Goal: Task Accomplishment & Management: Use online tool/utility

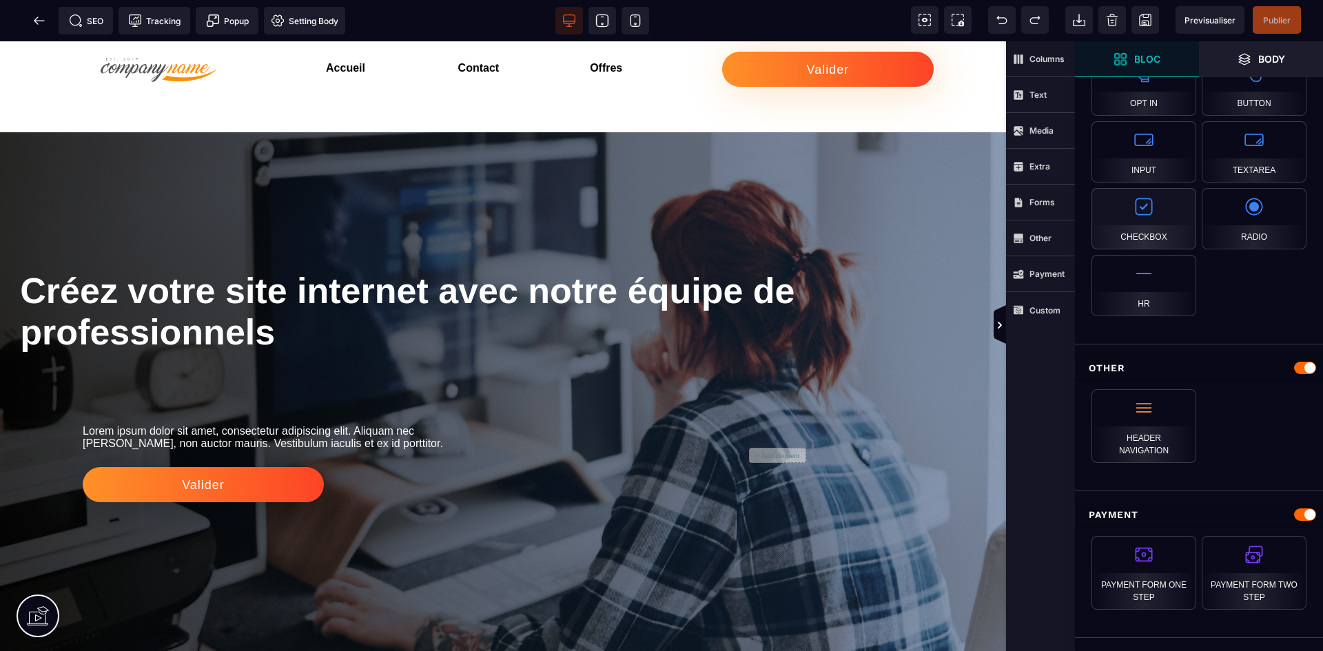
scroll to position [1207, 0]
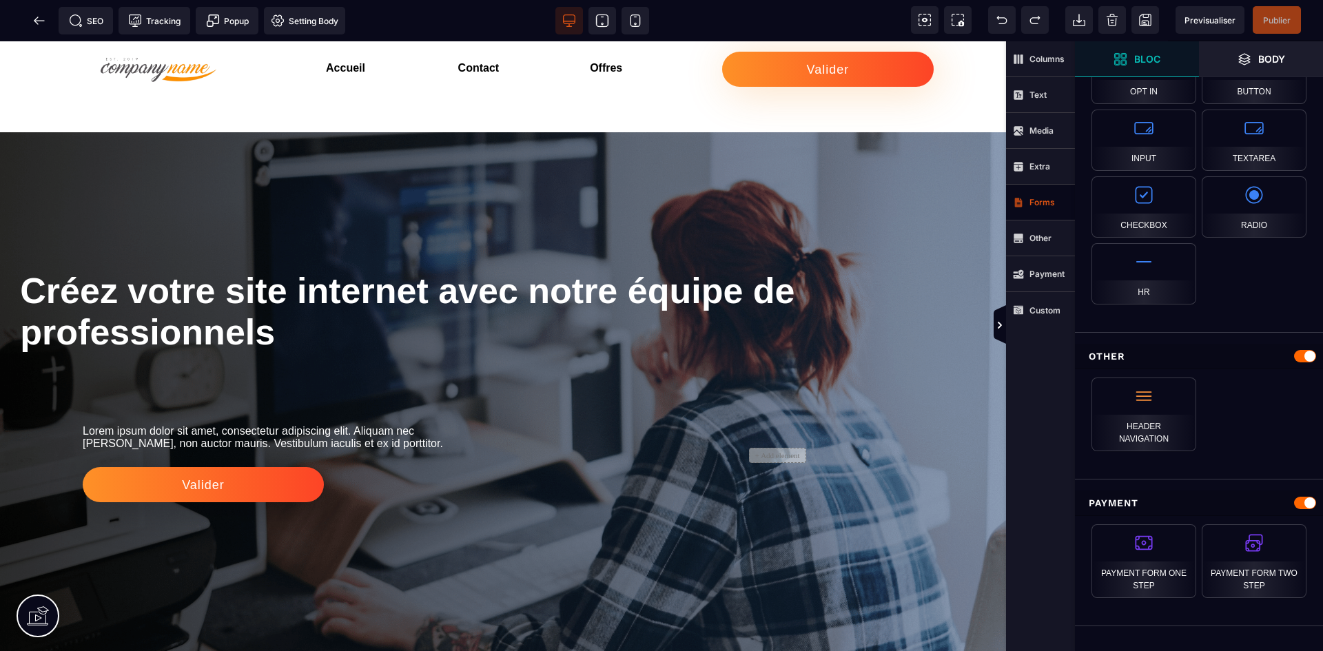
click at [1042, 204] on strong "Forms" at bounding box center [1041, 202] width 25 height 10
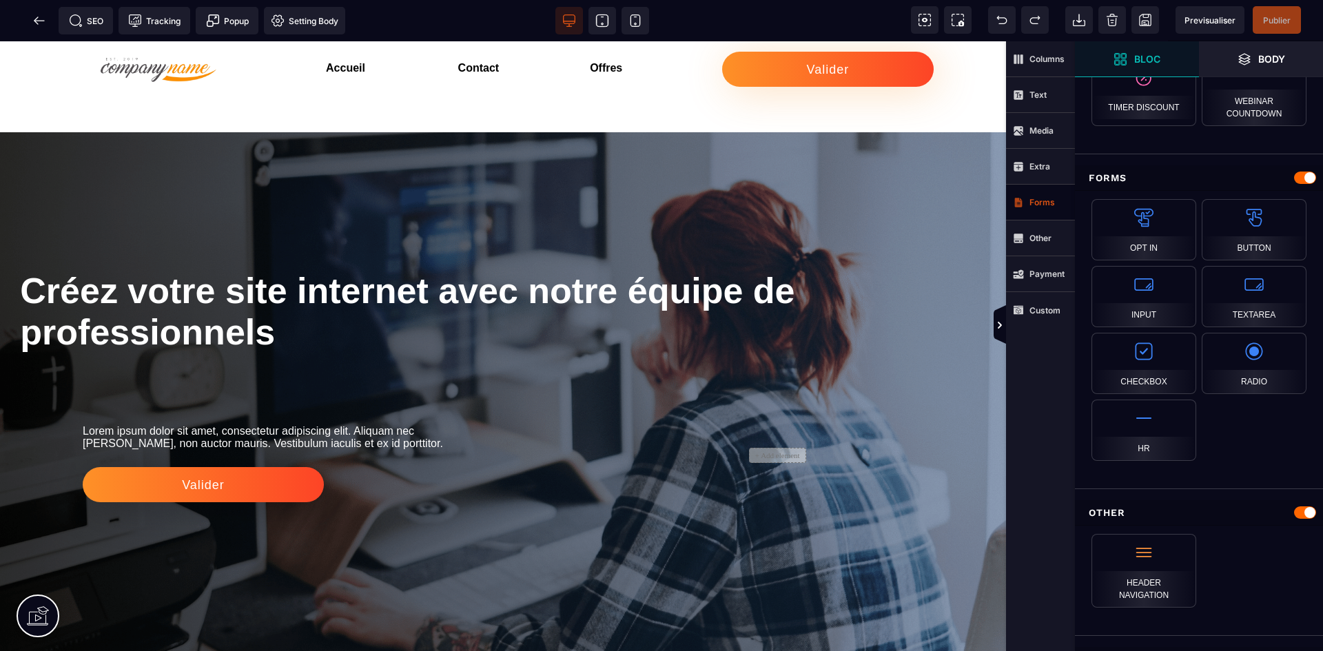
scroll to position [1047, 0]
click at [1252, 68] on span "Body" at bounding box center [1261, 59] width 124 height 36
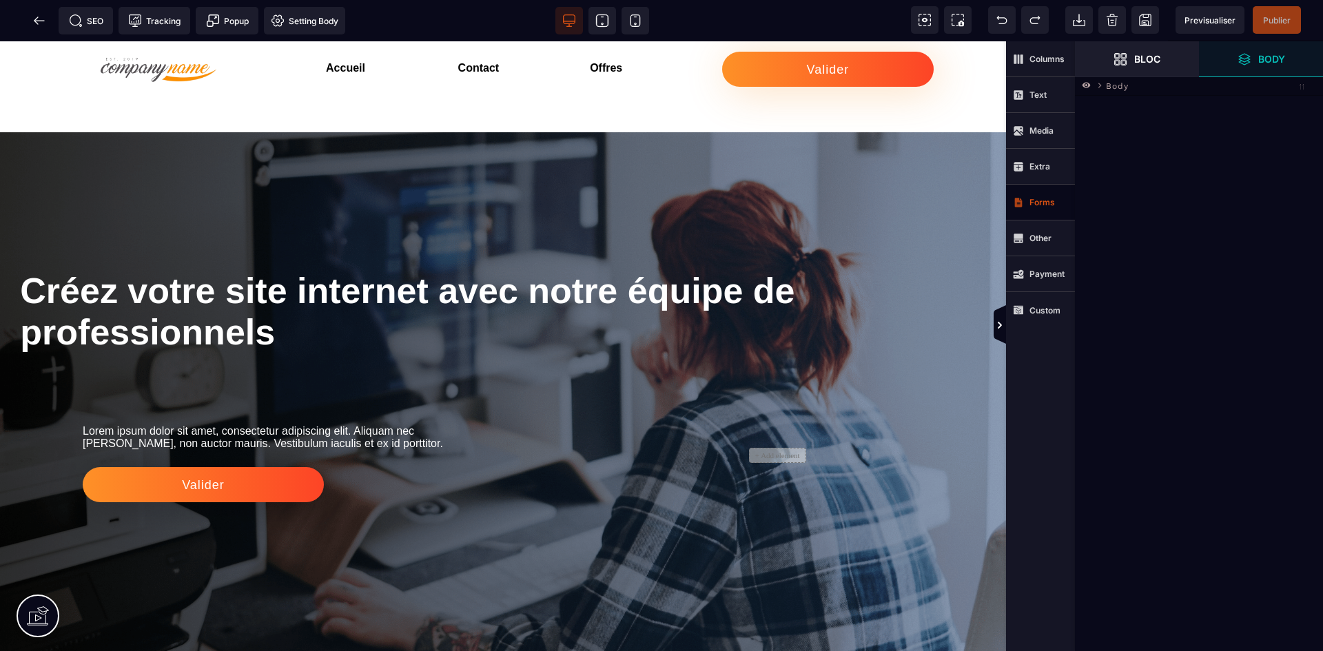
scroll to position [0, 0]
click at [1146, 61] on strong "Bloc" at bounding box center [1147, 59] width 26 height 10
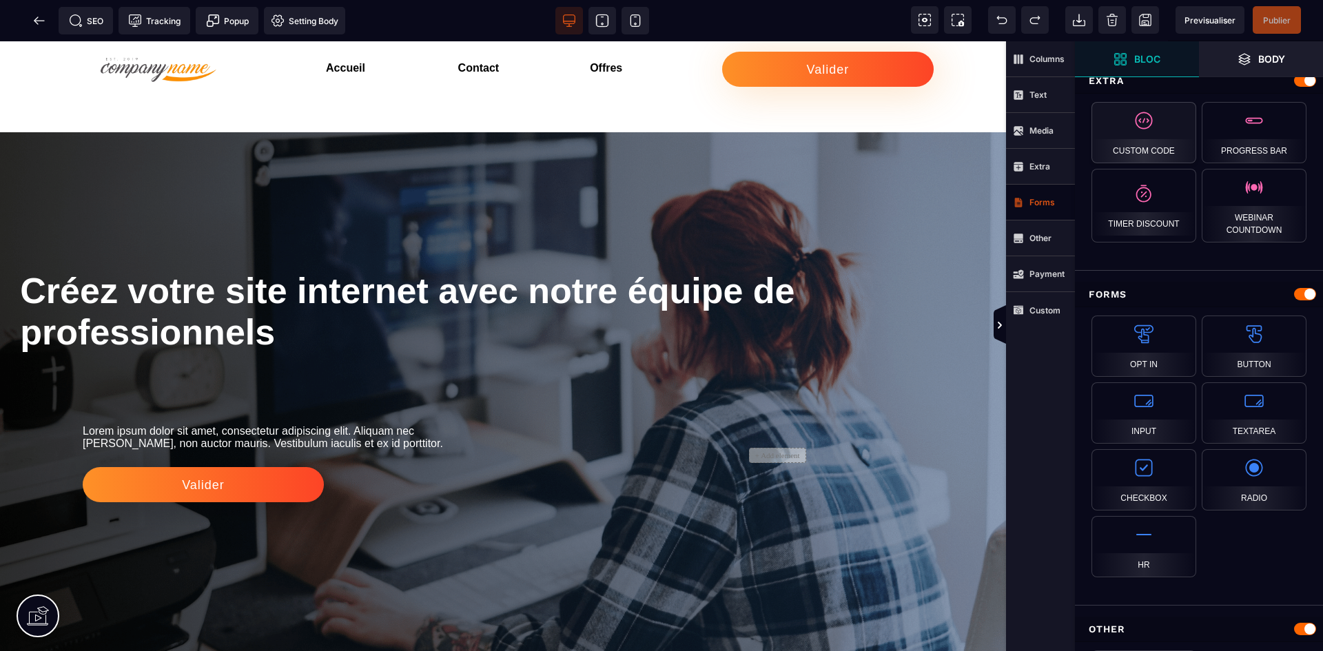
scroll to position [965, 0]
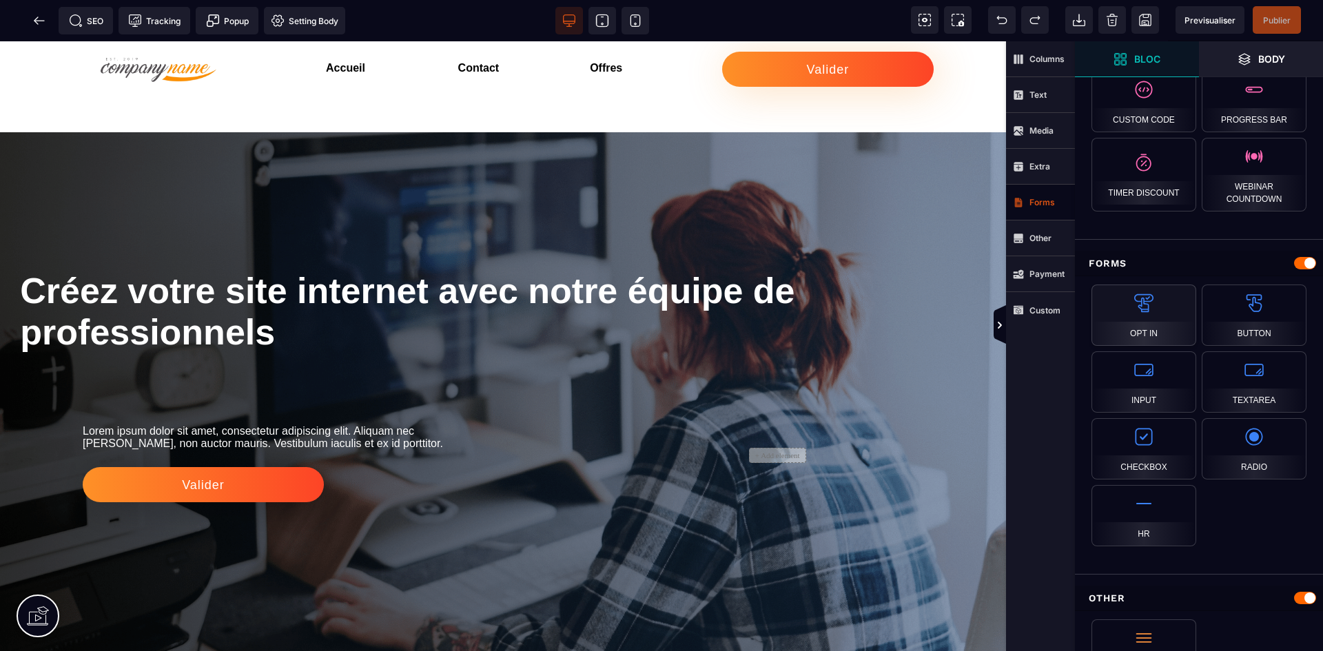
click at [1152, 316] on div "Opt in" at bounding box center [1143, 315] width 105 height 61
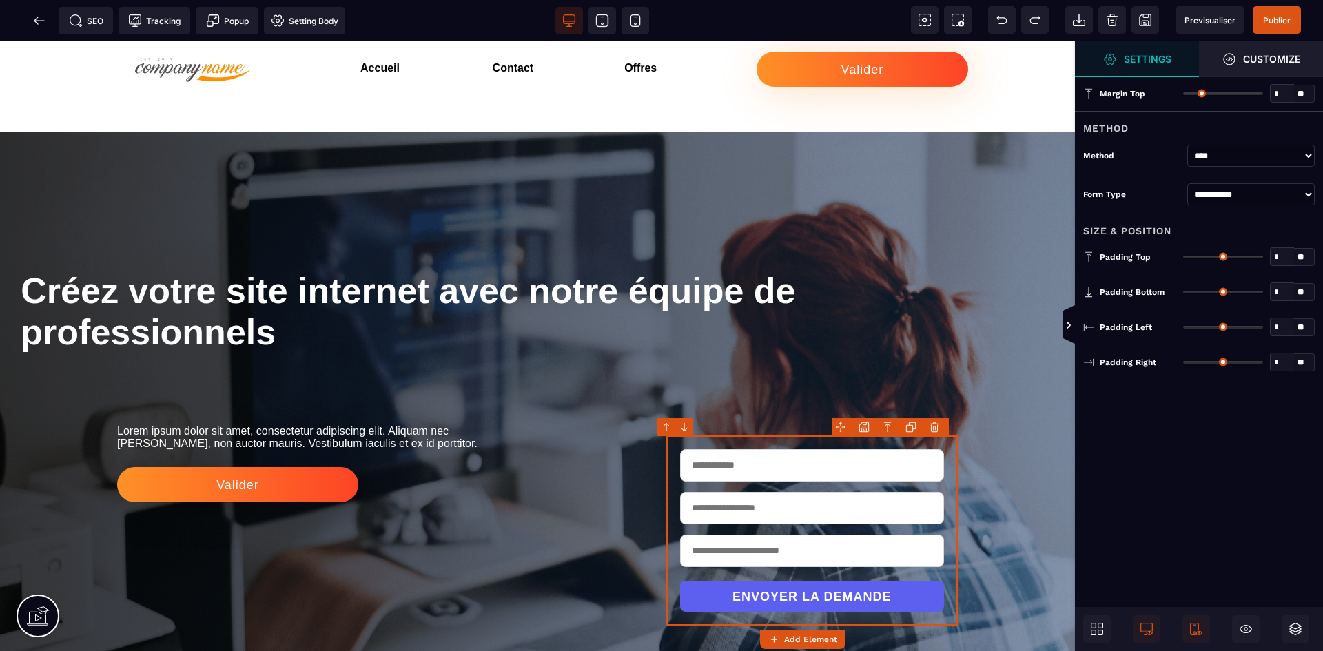
type input "*"
type input "**"
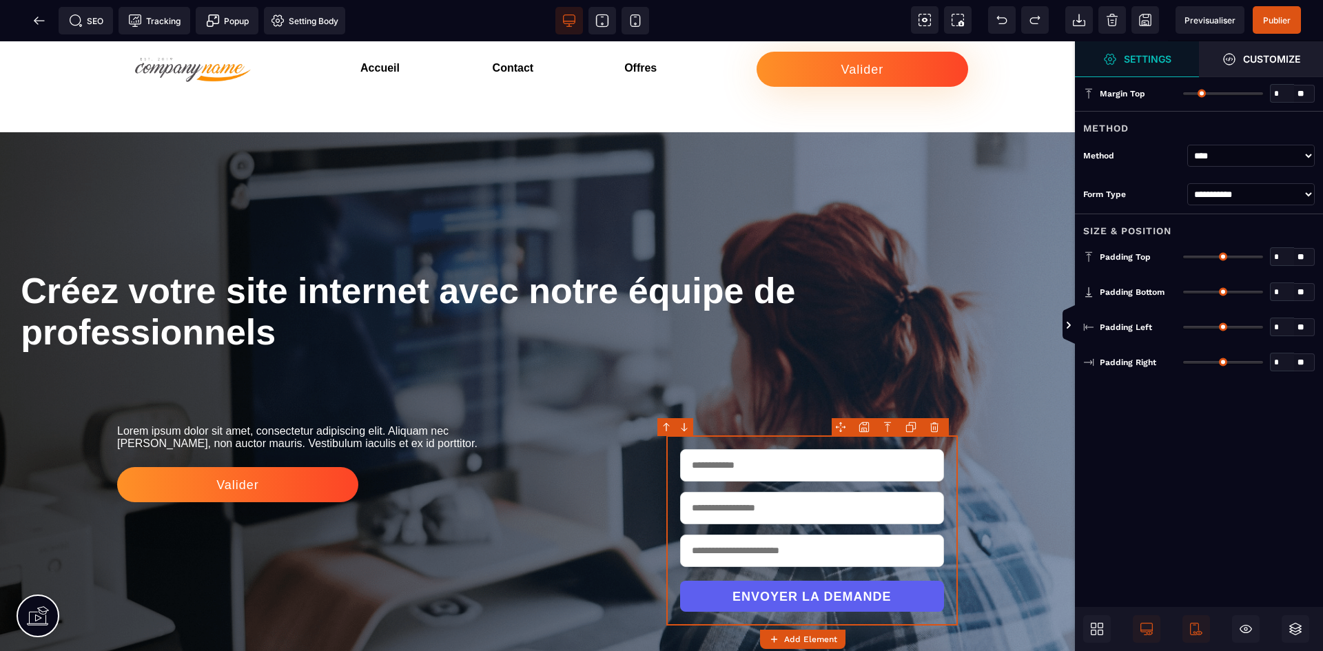
type input "**"
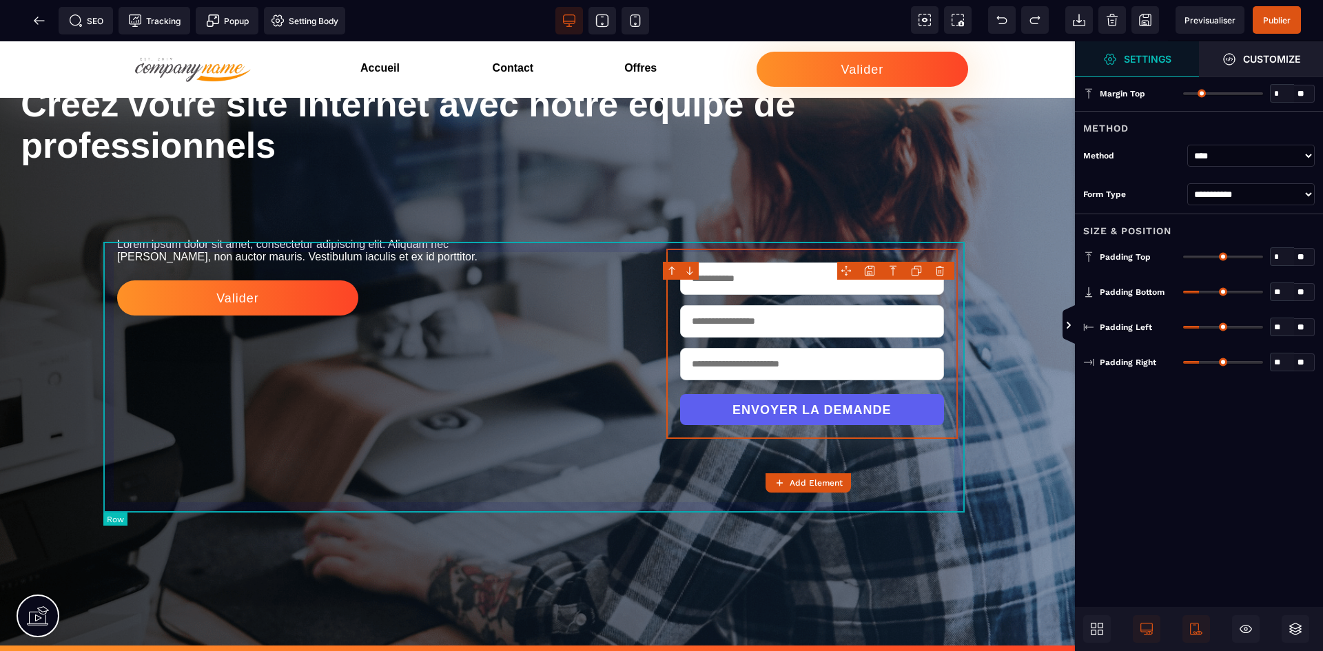
scroll to position [207, 0]
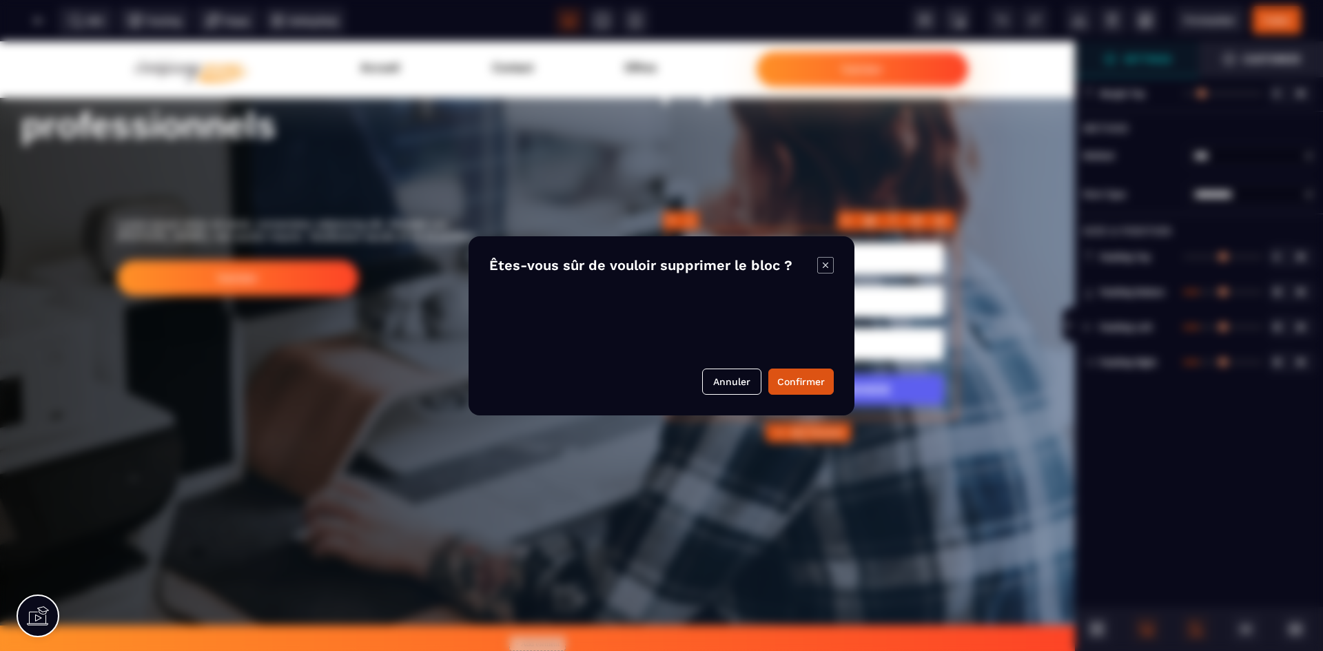
click at [943, 223] on body "B" at bounding box center [661, 325] width 1323 height 651
click at [794, 383] on button "Confirmer" at bounding box center [800, 382] width 65 height 26
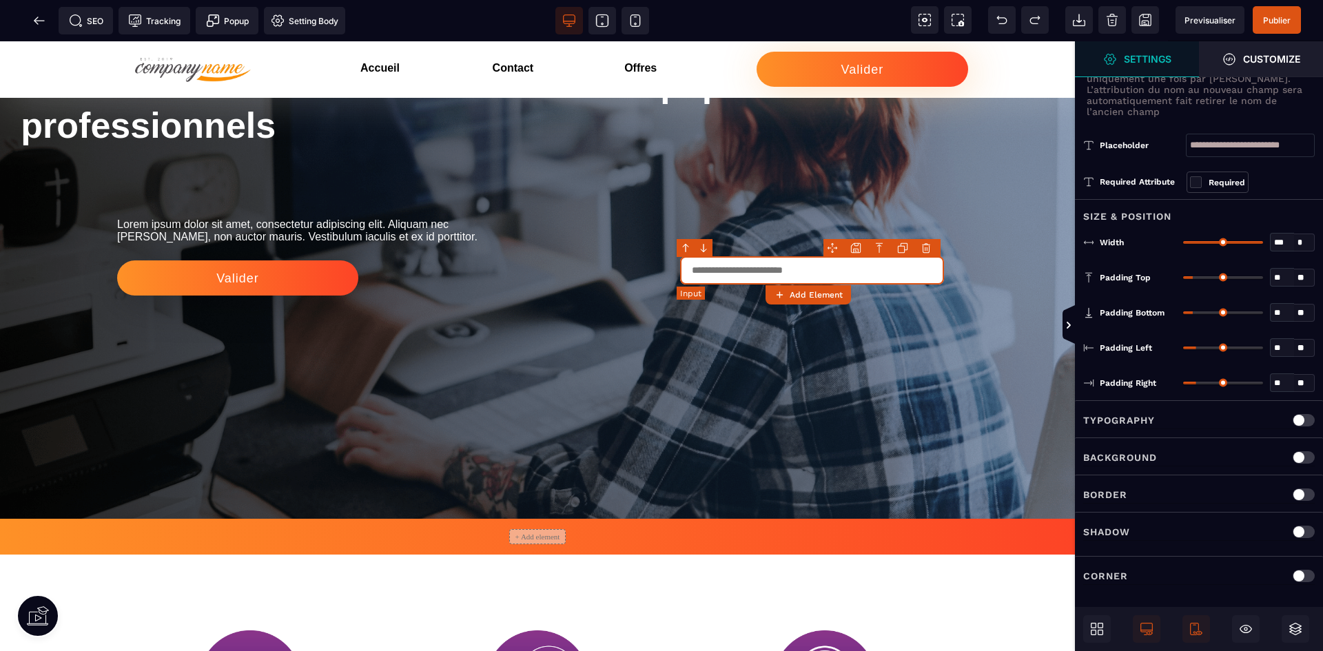
scroll to position [0, 0]
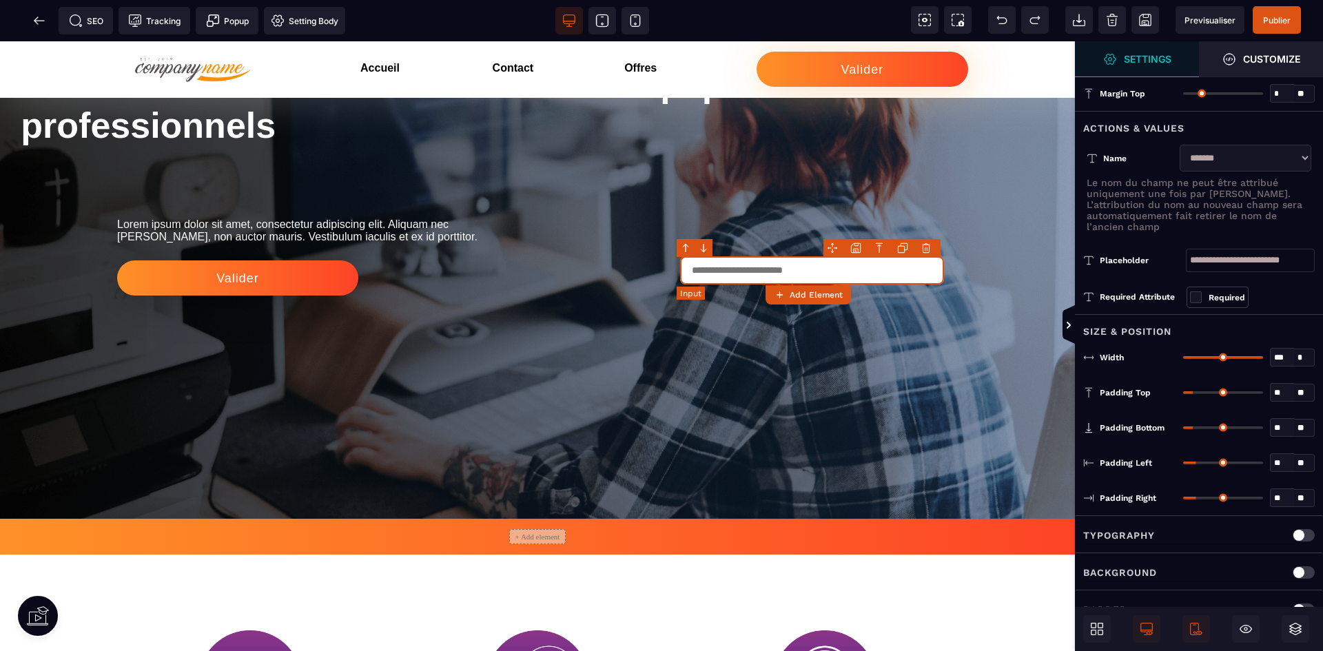
click at [825, 278] on input "text" at bounding box center [812, 270] width 265 height 28
click at [931, 249] on body "B" at bounding box center [661, 325] width 1323 height 651
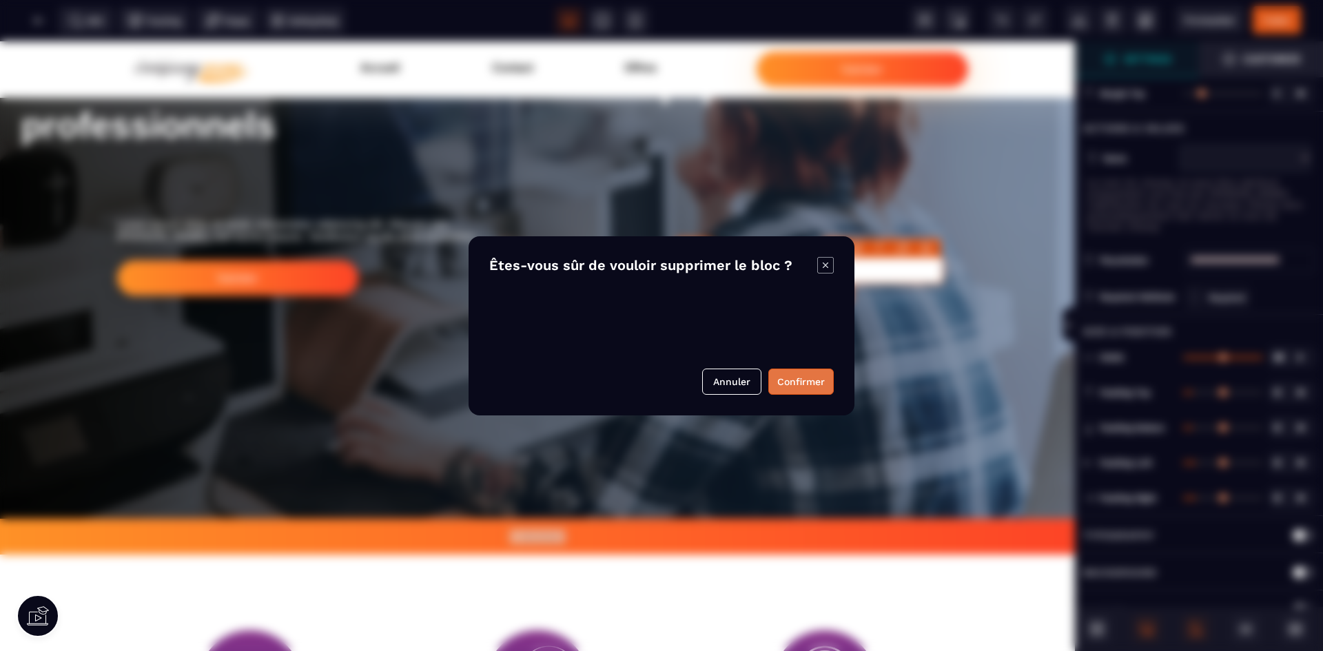
click at [807, 380] on button "Confirmer" at bounding box center [800, 382] width 65 height 26
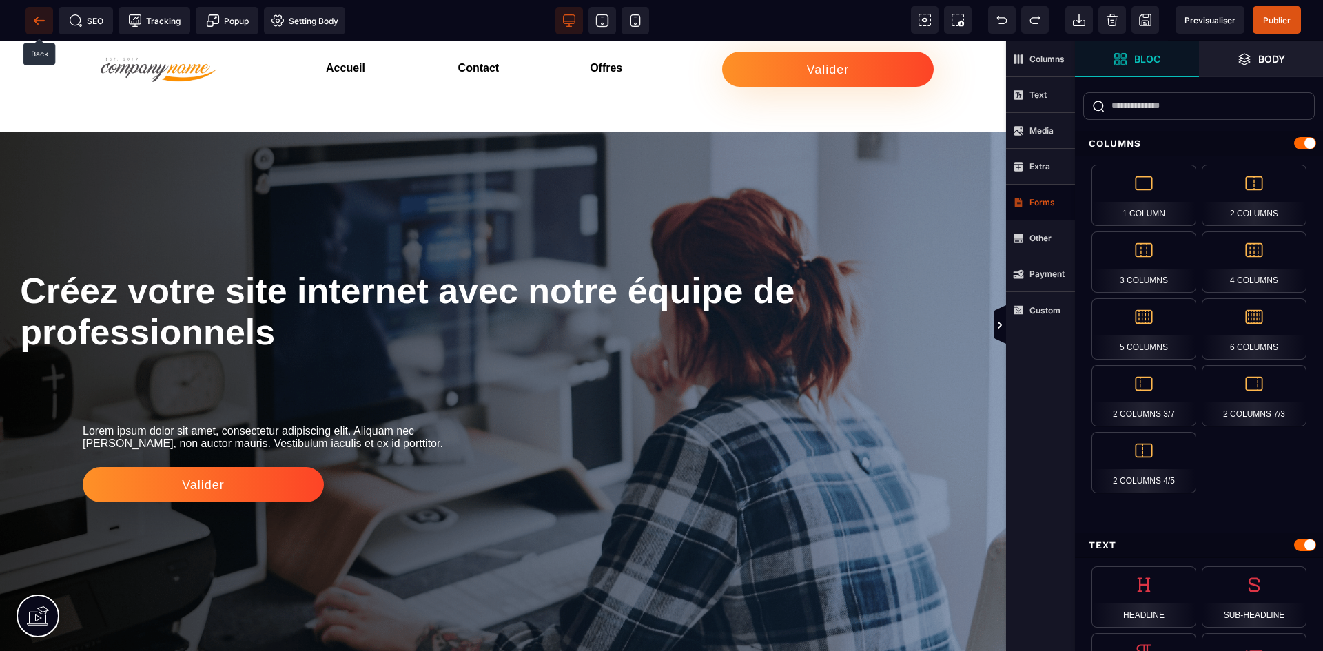
click at [41, 17] on icon at bounding box center [39, 21] width 14 height 14
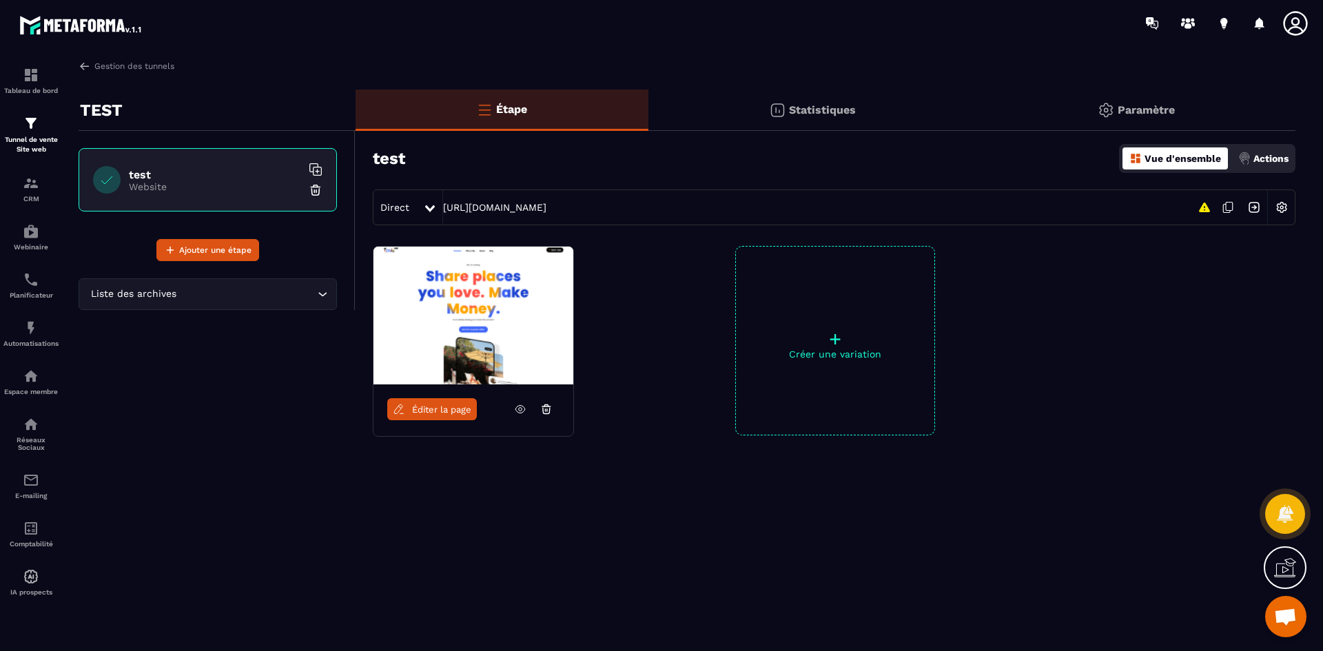
click at [877, 307] on div "+ Créer une variation" at bounding box center [835, 340] width 200 height 189
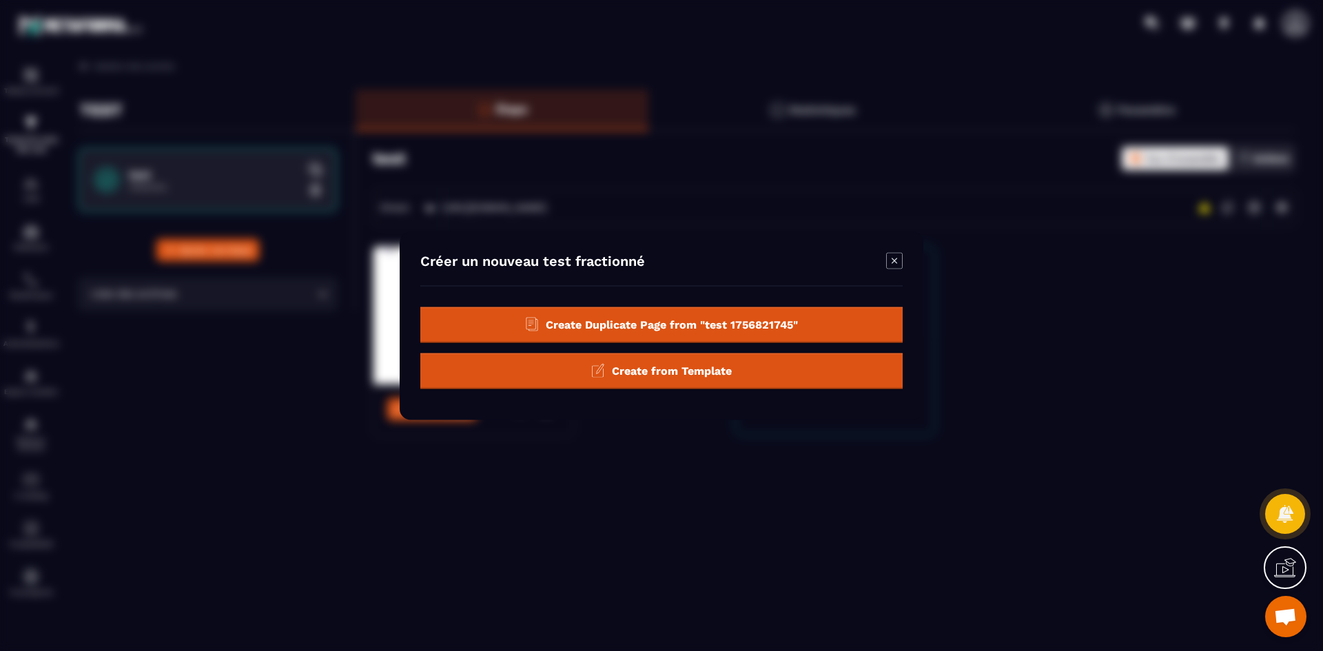
click at [783, 373] on div "Create from Template" at bounding box center [661, 371] width 482 height 36
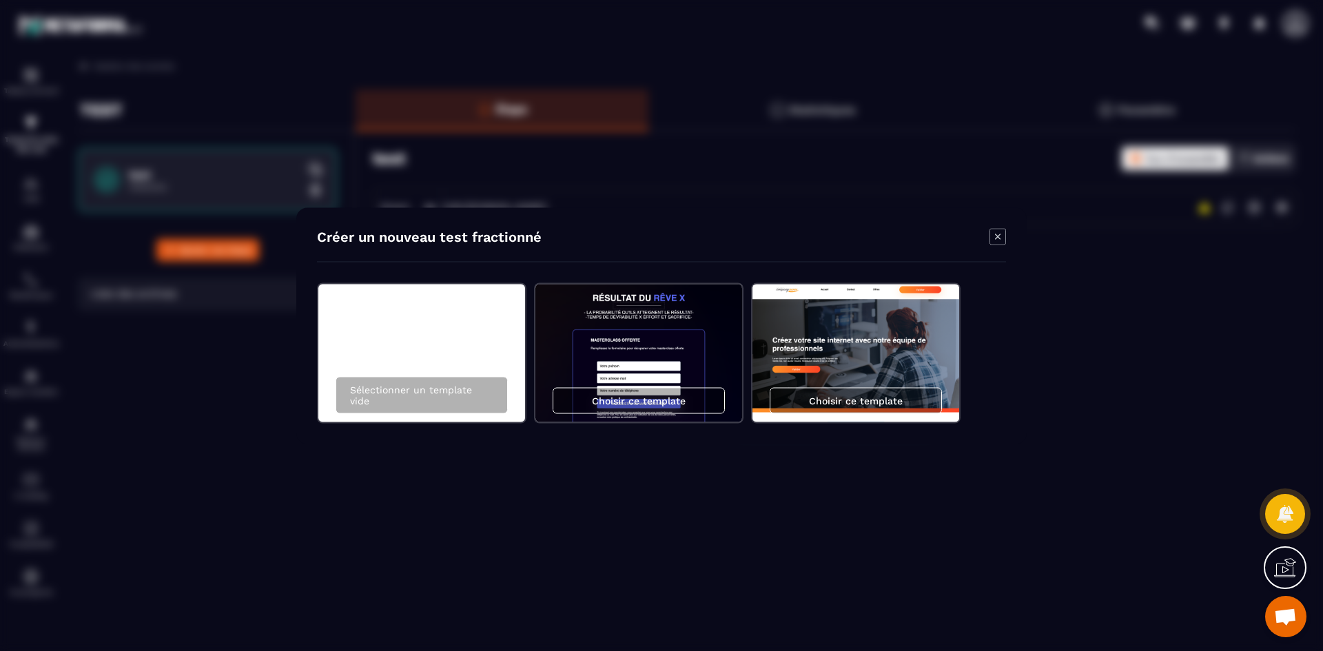
click at [998, 241] on icon "Modal window" at bounding box center [997, 236] width 17 height 17
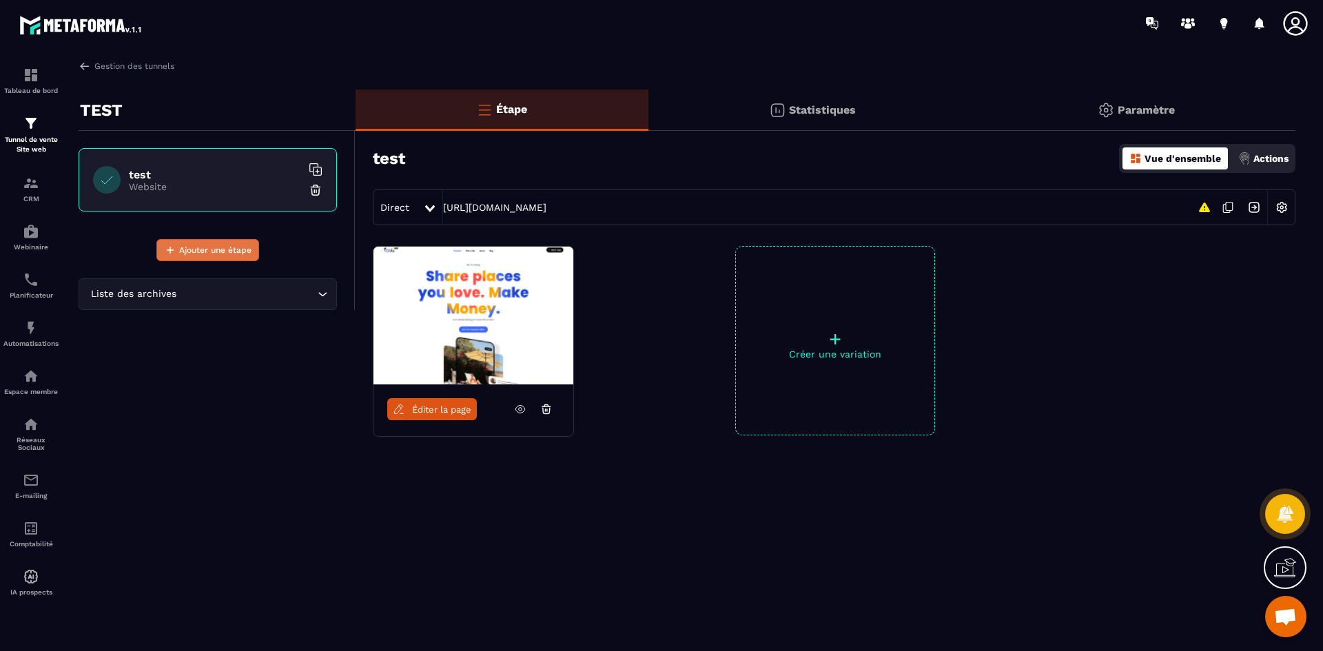
click at [194, 250] on span "Ajouter une étape" at bounding box center [215, 250] width 72 height 14
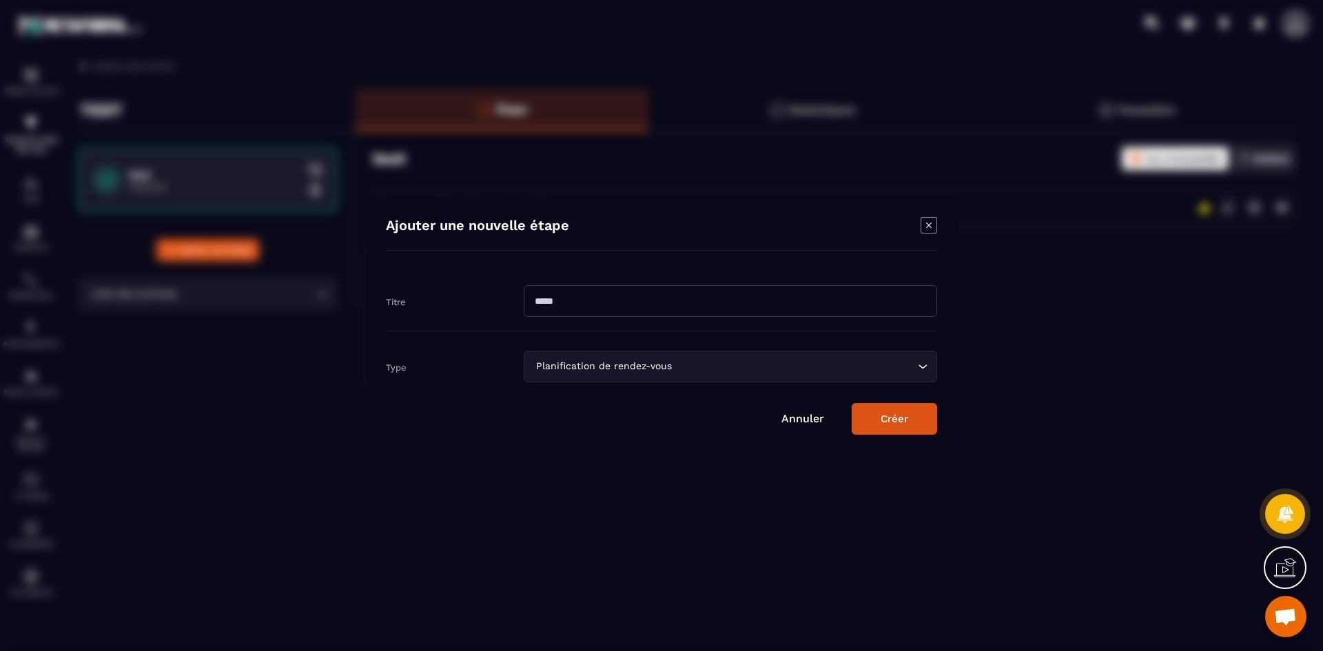
click at [727, 383] on form "Titre Type Planification de rendez-vous Loading... Annuler Créer" at bounding box center [661, 352] width 551 height 163
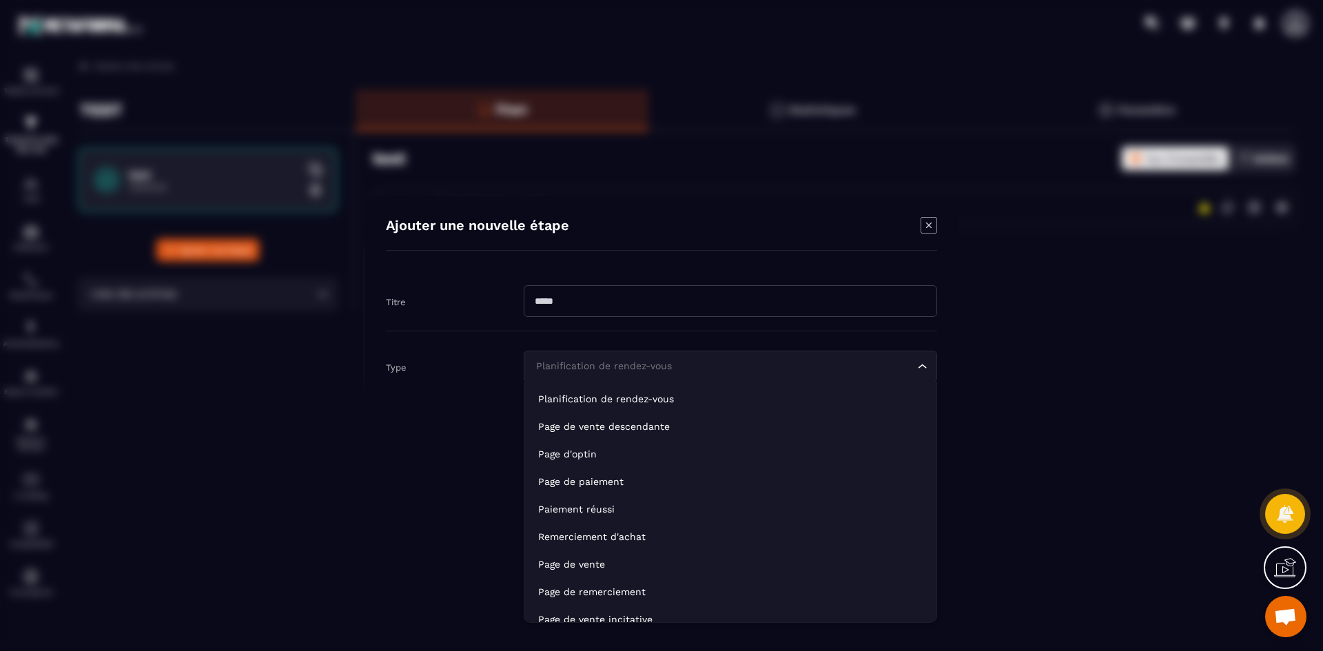
click at [738, 367] on input "Search for option" at bounding box center [724, 366] width 382 height 15
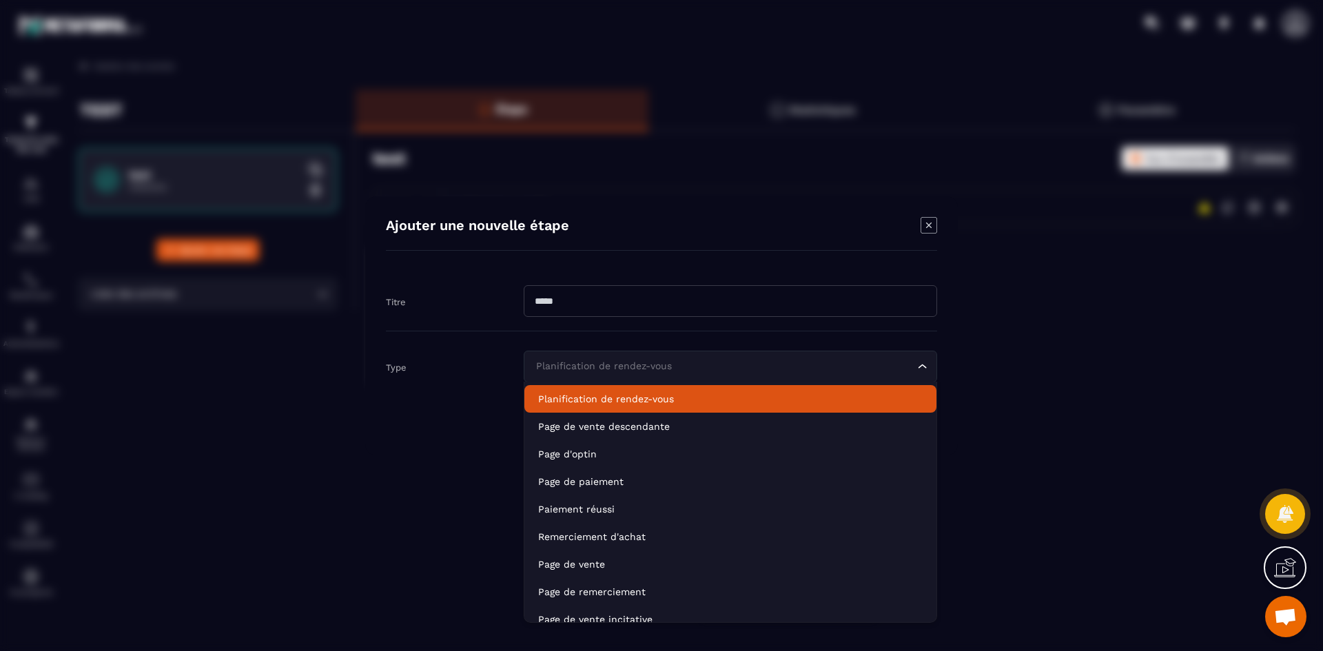
click at [641, 400] on p "Planification de rendez-vous" at bounding box center [730, 399] width 384 height 14
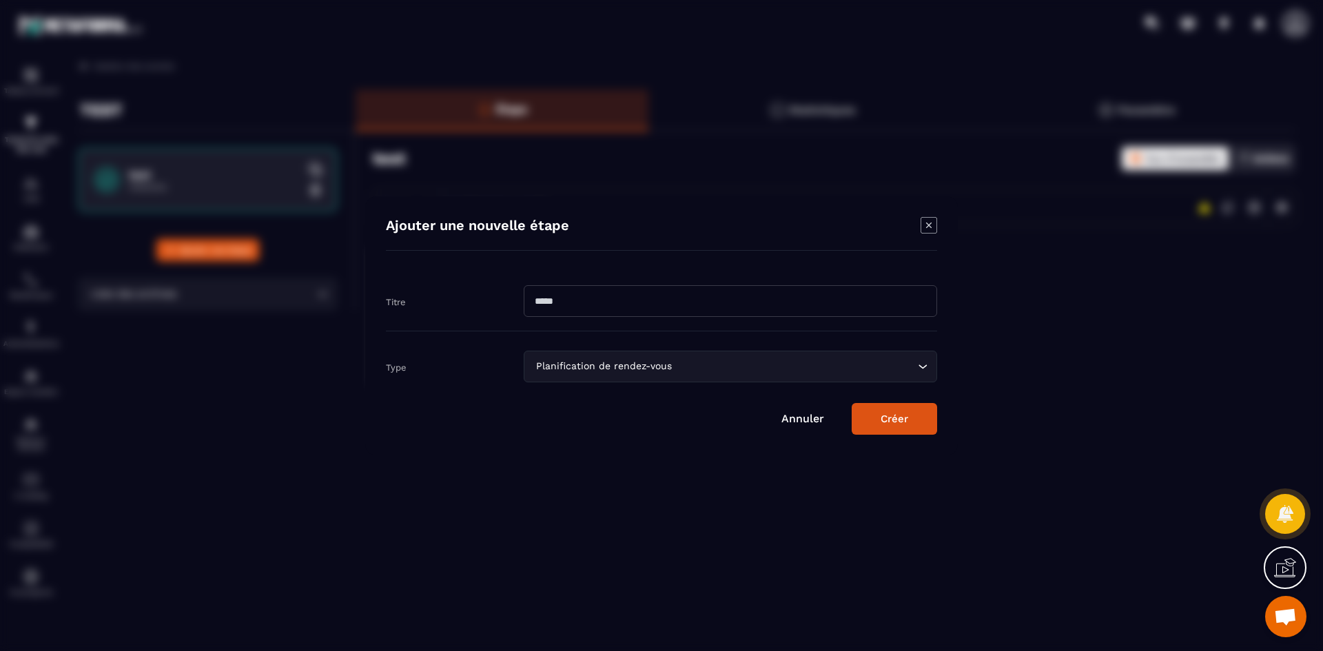
click at [641, 309] on input "Modal window" at bounding box center [730, 301] width 413 height 32
type input "**********"
click at [852, 403] on button "Créer" at bounding box center [894, 419] width 85 height 32
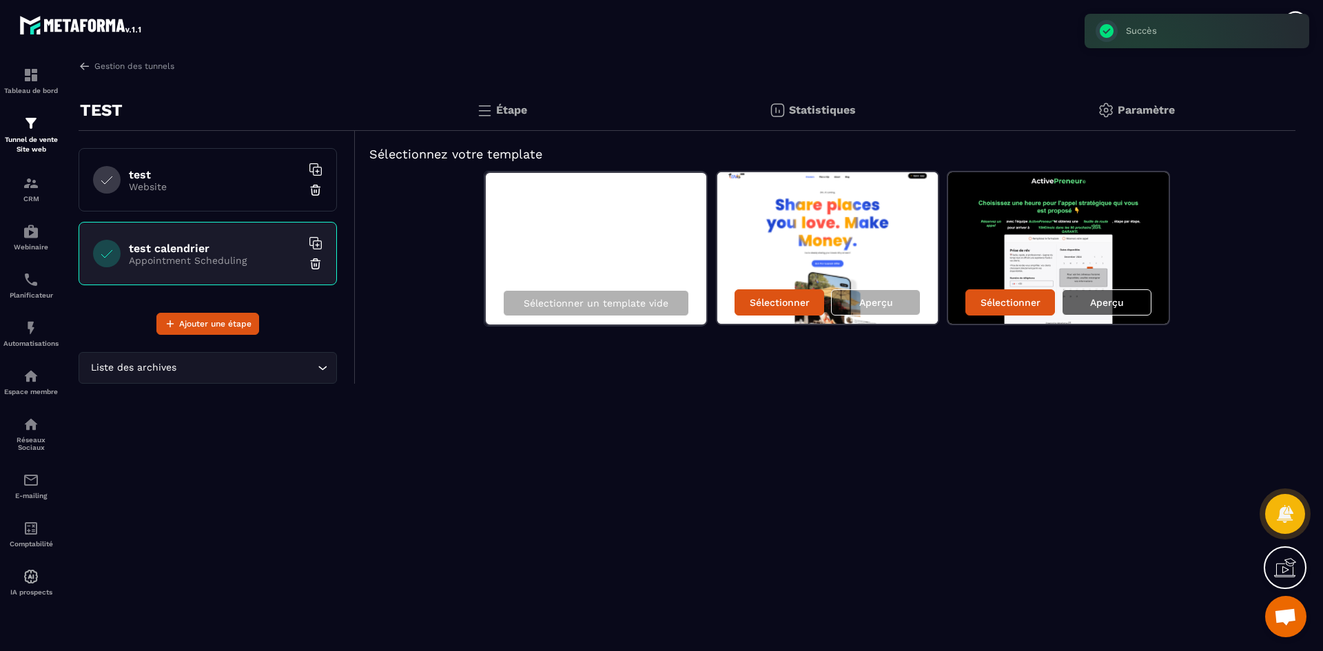
click at [1099, 306] on p "Aperçu" at bounding box center [1107, 302] width 34 height 11
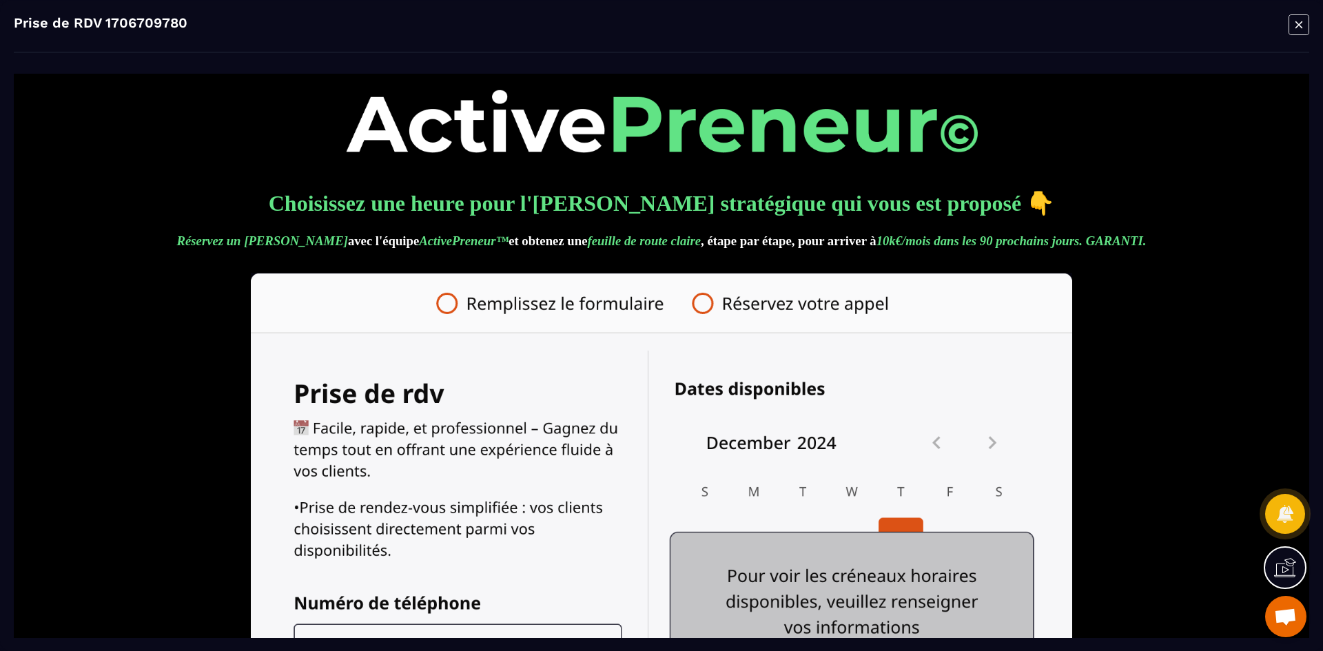
click at [1297, 24] on icon "Modal window" at bounding box center [1298, 24] width 21 height 21
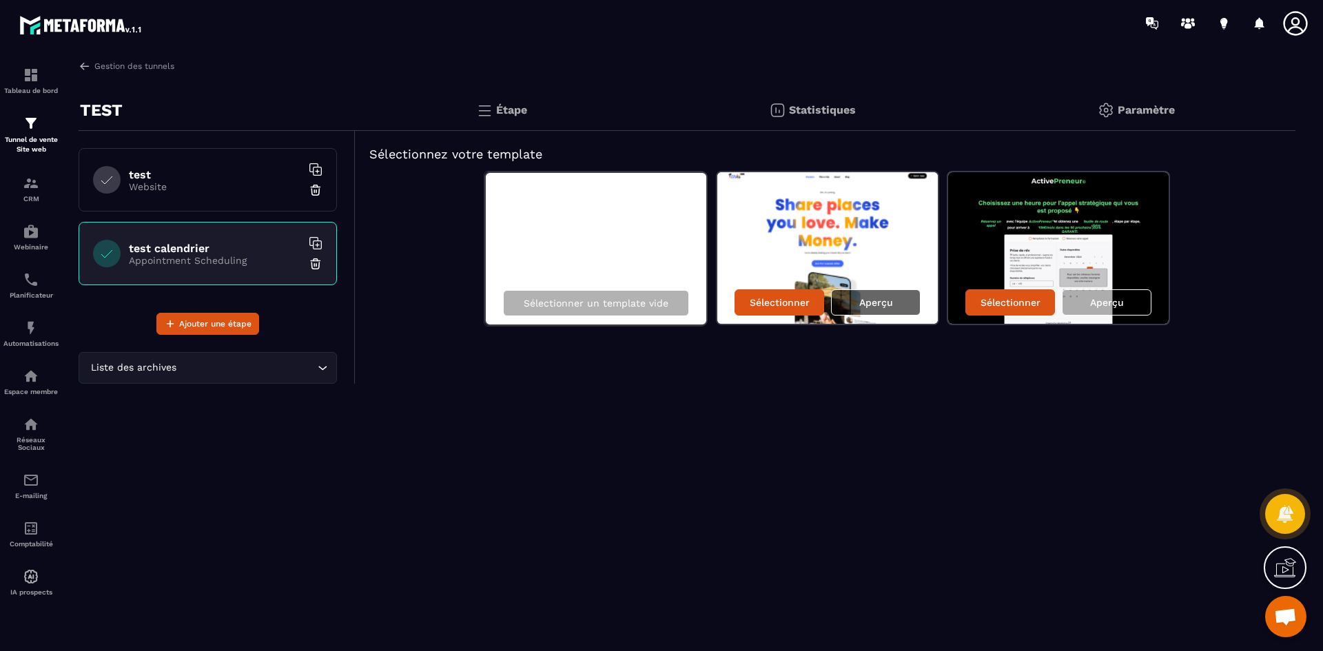
click at [877, 307] on p "Aperçu" at bounding box center [876, 302] width 34 height 11
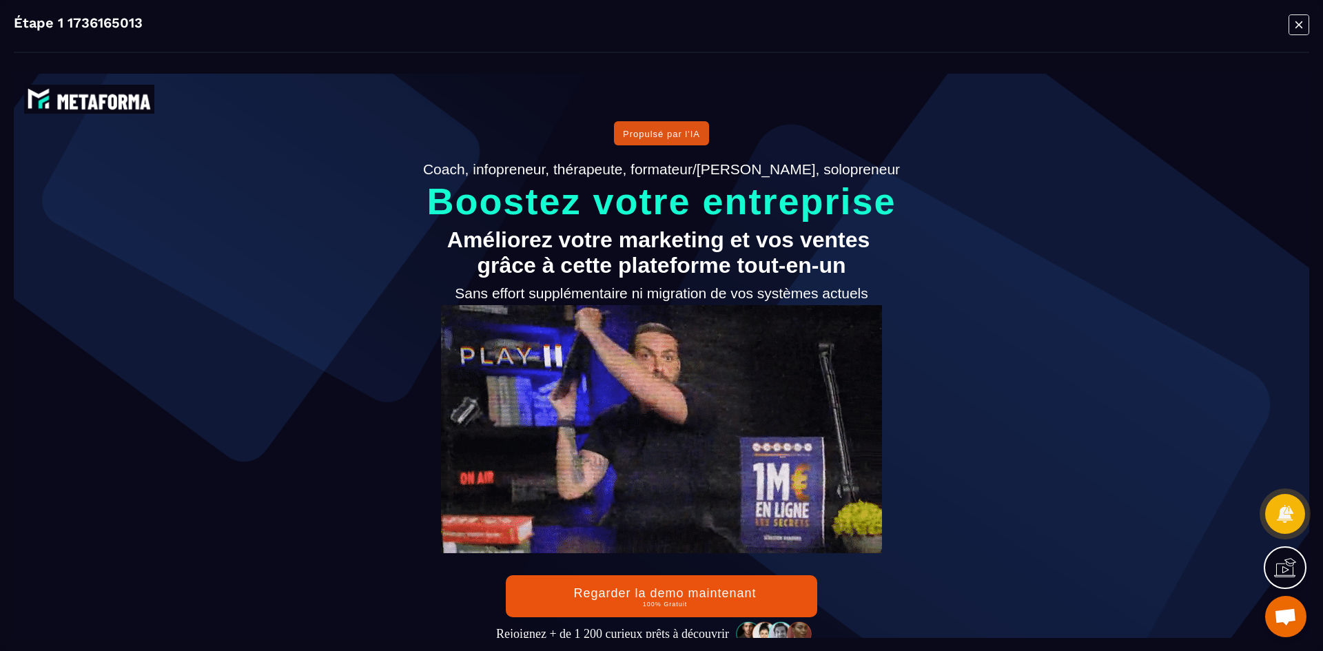
click at [1288, 20] on icon "Modal window" at bounding box center [1298, 24] width 20 height 20
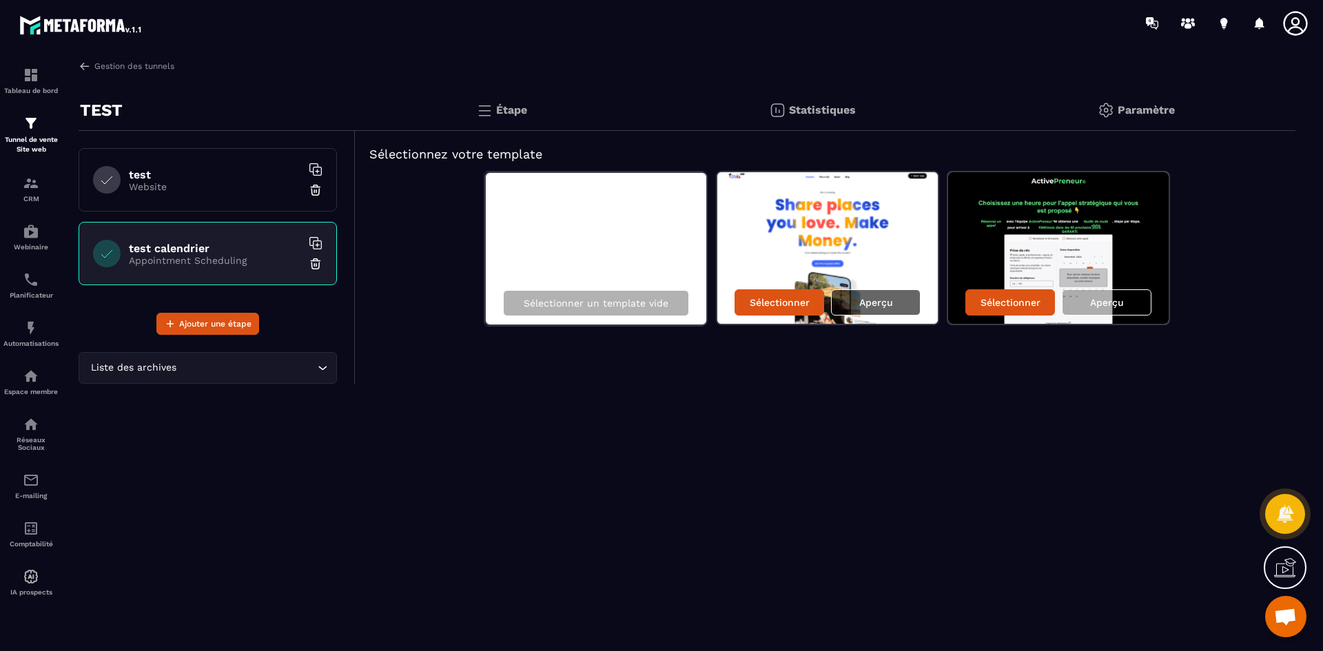
click at [881, 297] on p "Aperçu" at bounding box center [876, 302] width 34 height 11
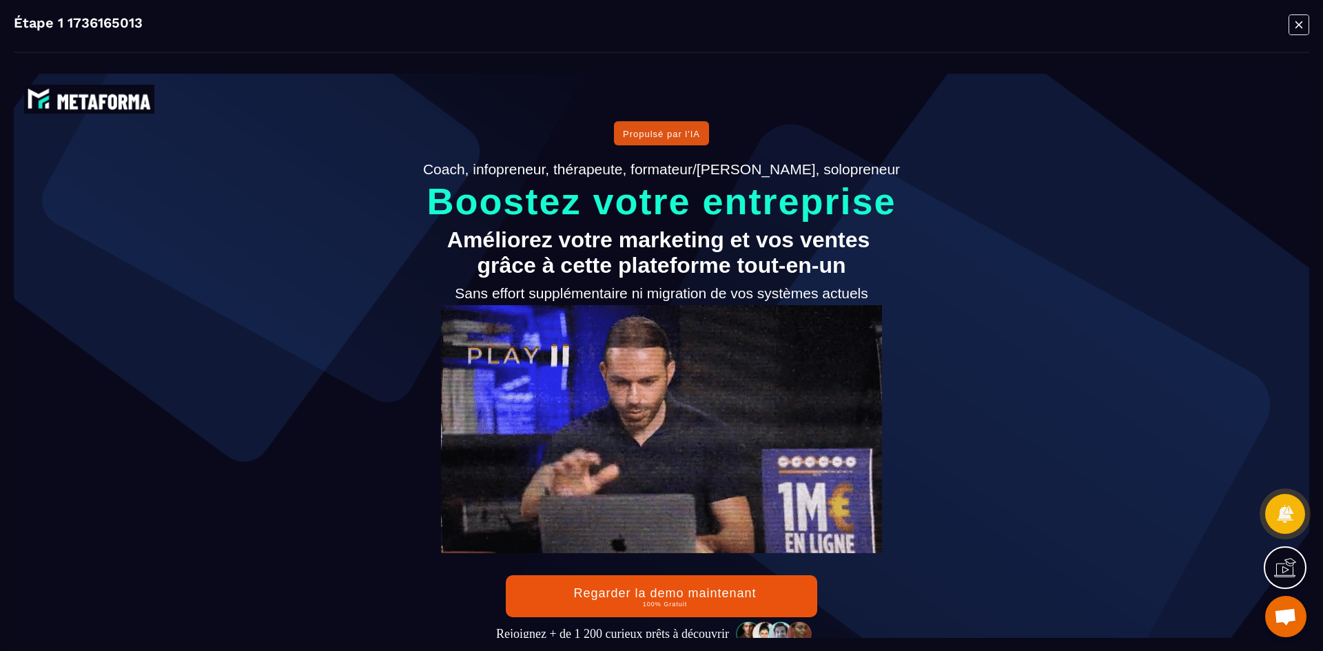
click at [1294, 28] on icon "Modal window" at bounding box center [1298, 24] width 21 height 21
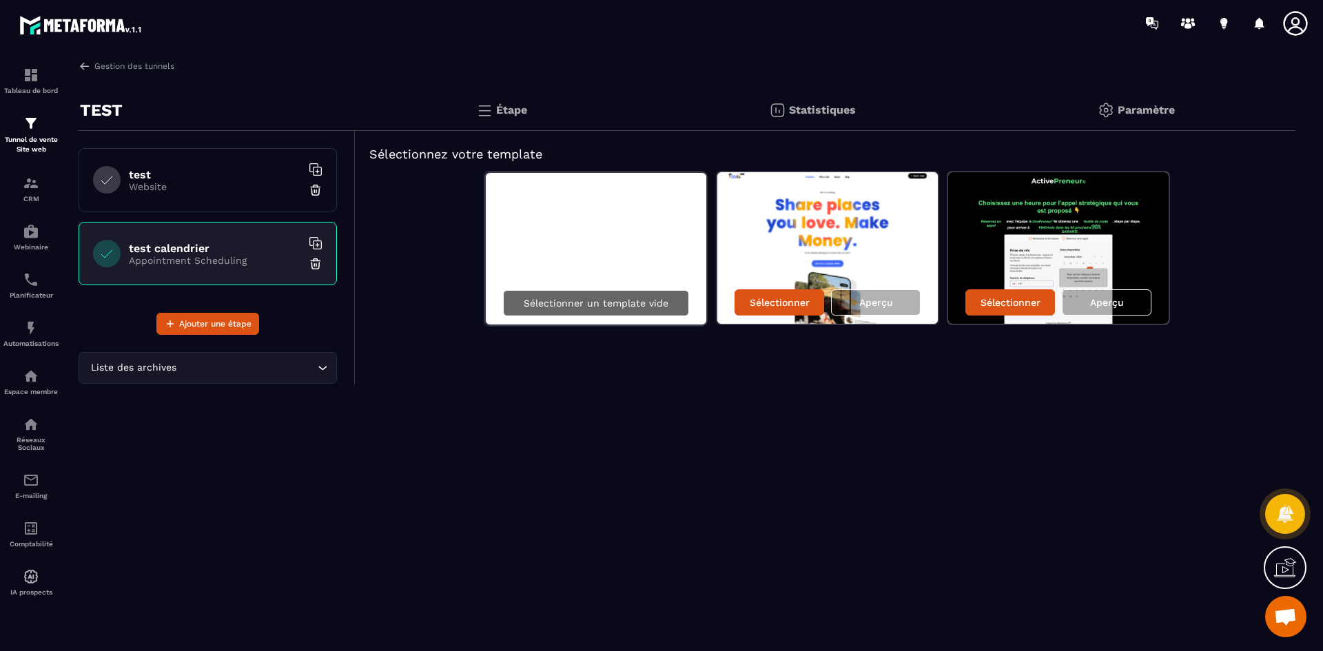
click at [619, 304] on p "Sélectionner un template vide" at bounding box center [596, 303] width 145 height 11
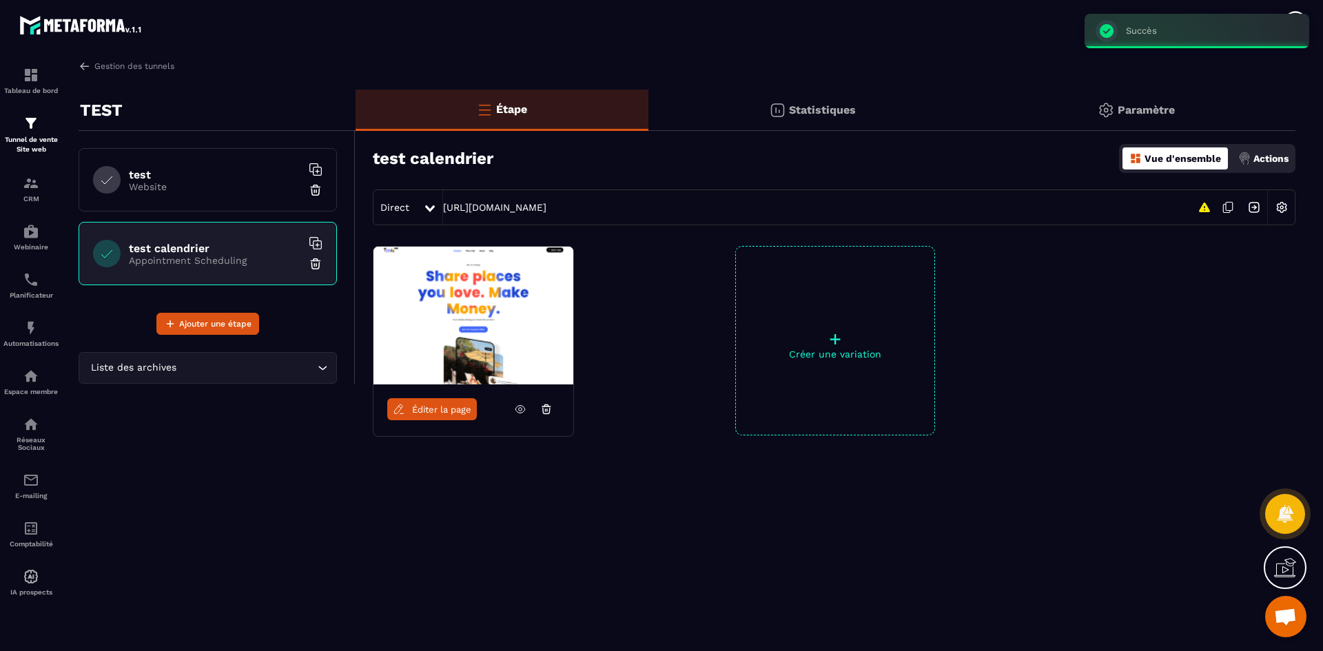
click at [200, 187] on p "Website" at bounding box center [215, 186] width 172 height 11
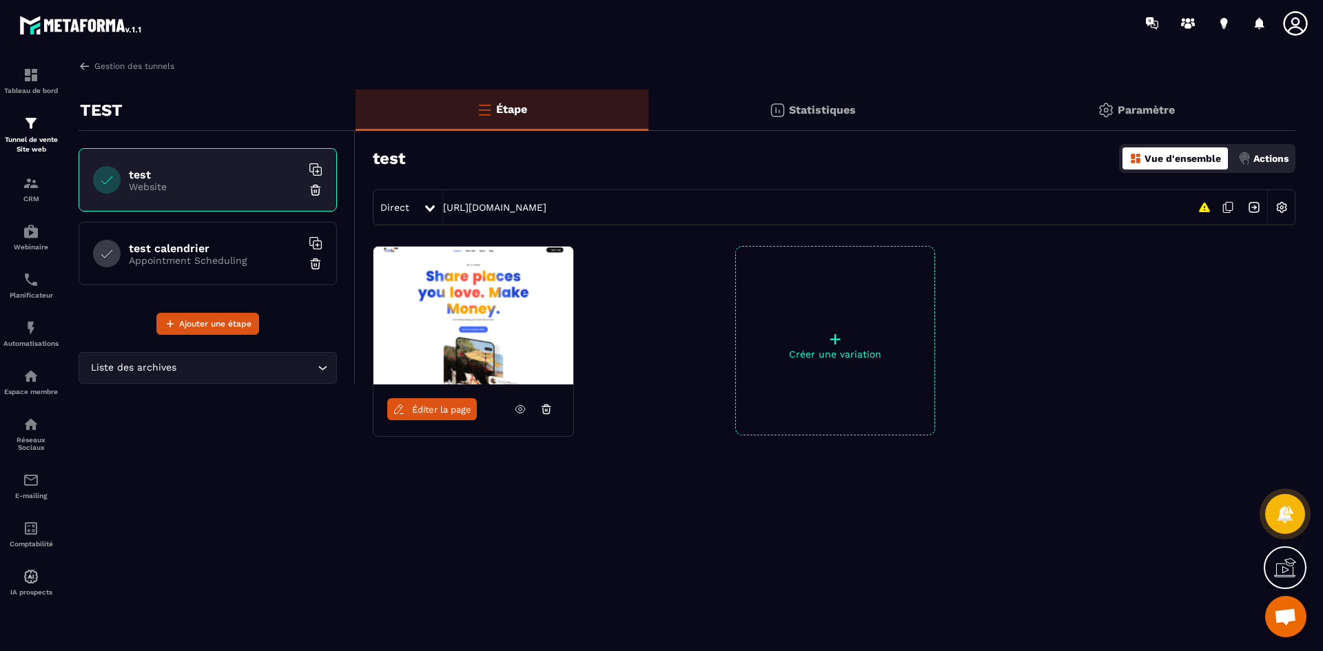
click at [202, 252] on h6 "test calendrier" at bounding box center [215, 248] width 172 height 13
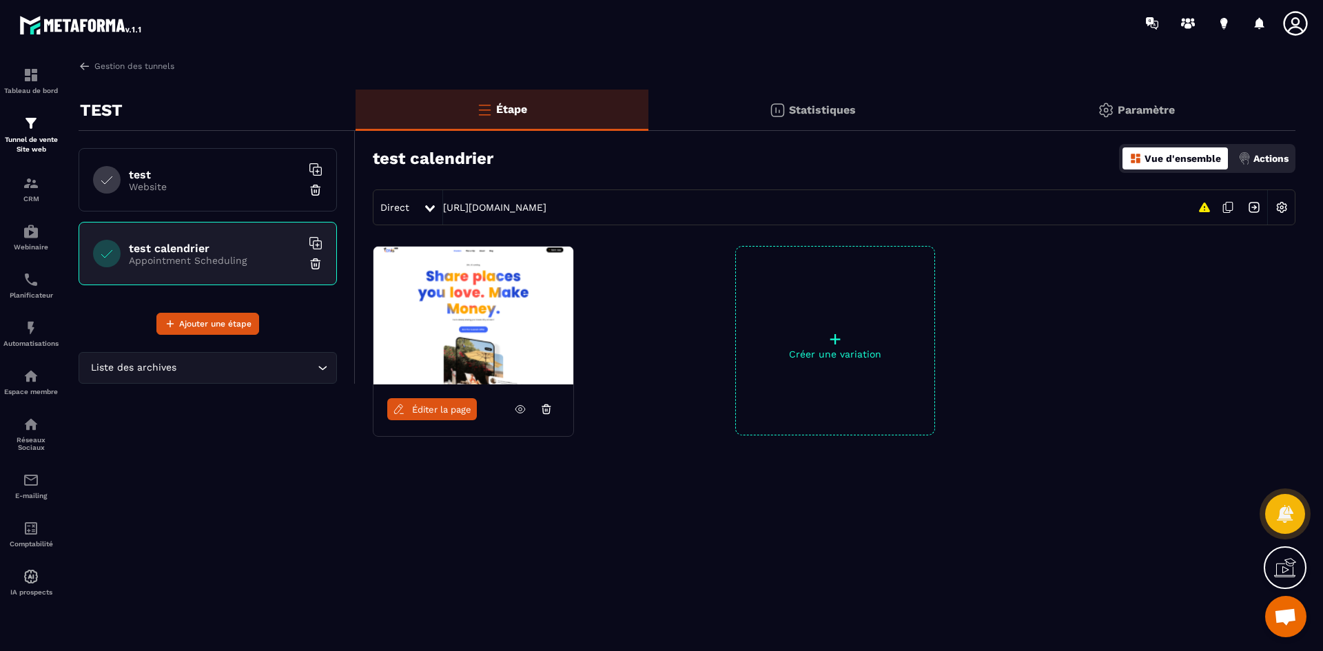
click at [429, 404] on span "Éditer la page" at bounding box center [441, 409] width 59 height 10
